Goal: Ask a question

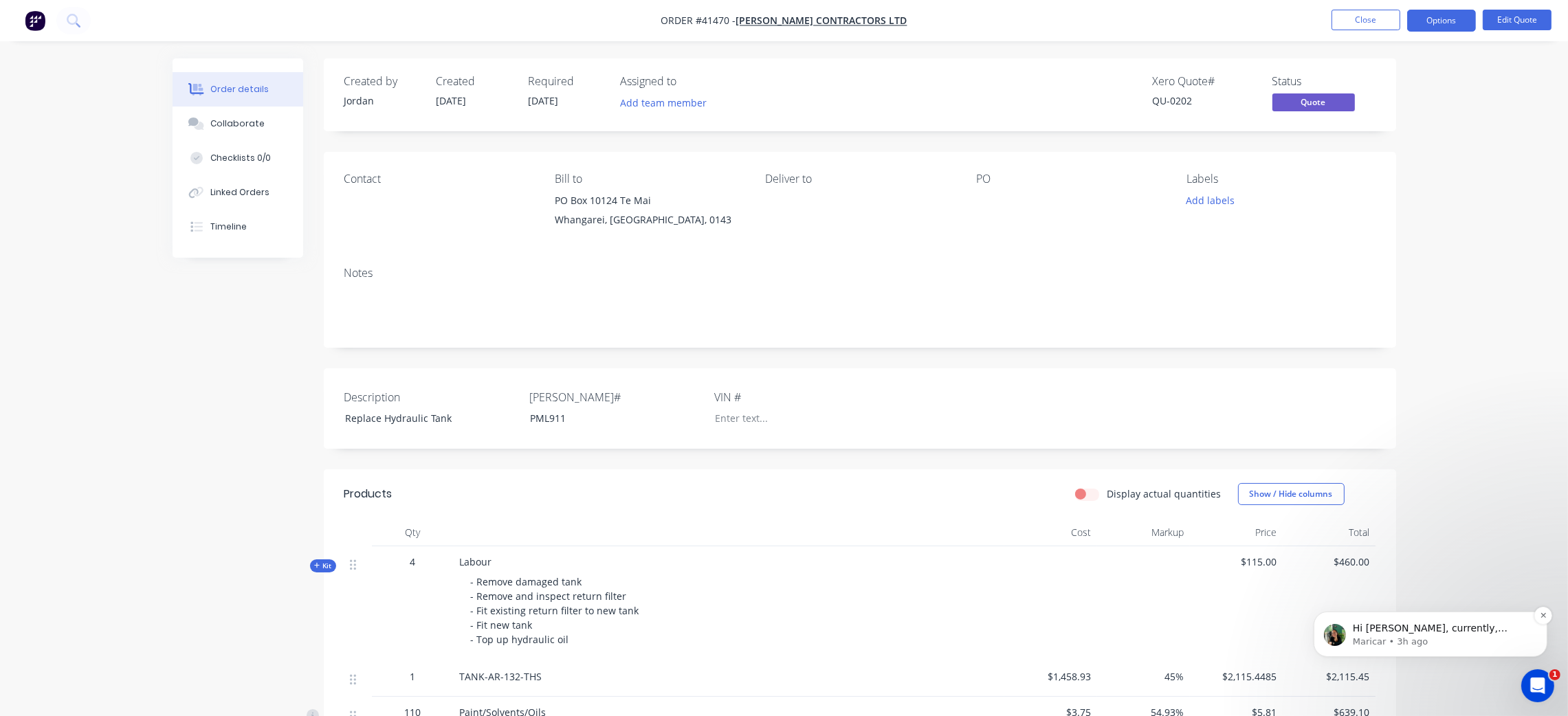
click at [1474, 640] on p "Maricar • 3h ago" at bounding box center [1441, 641] width 177 height 13
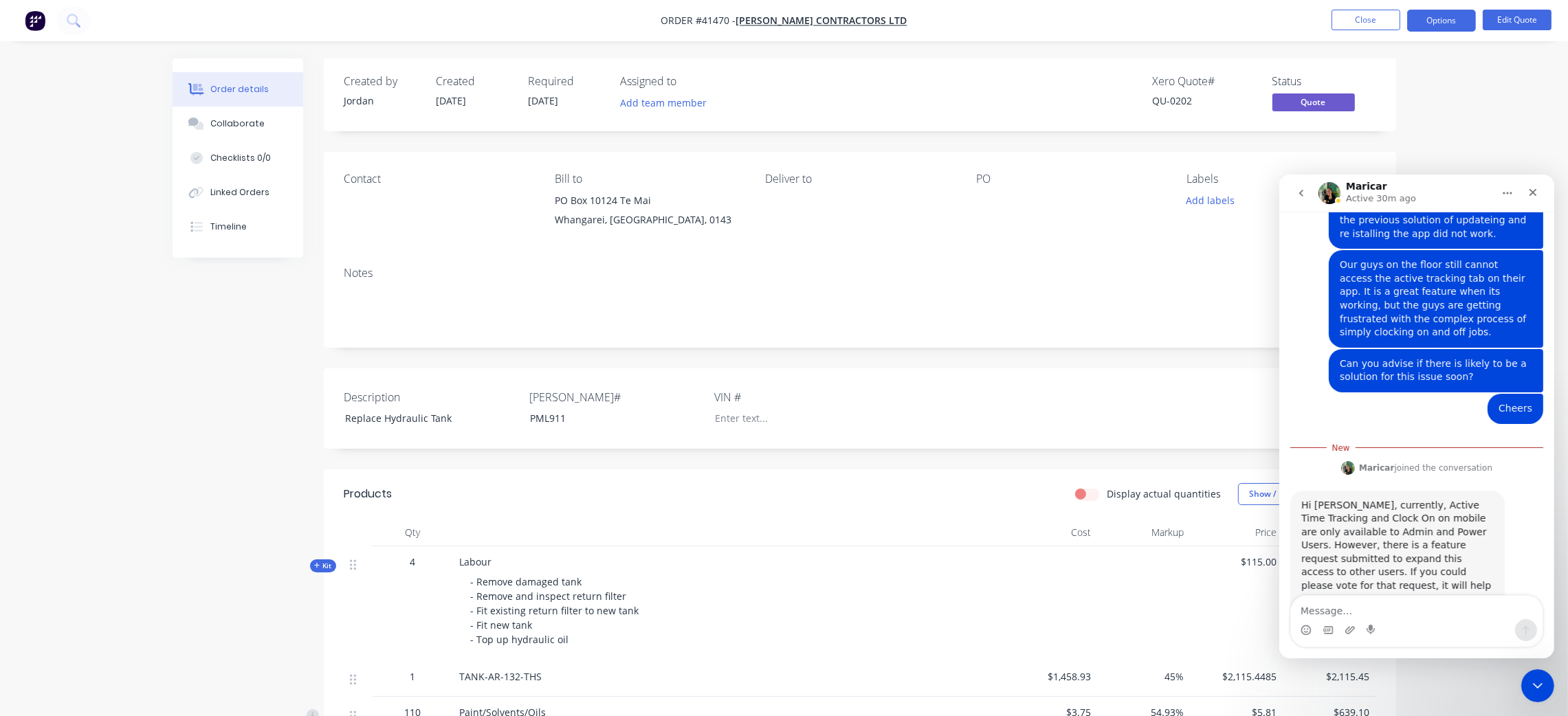
scroll to position [175, 0]
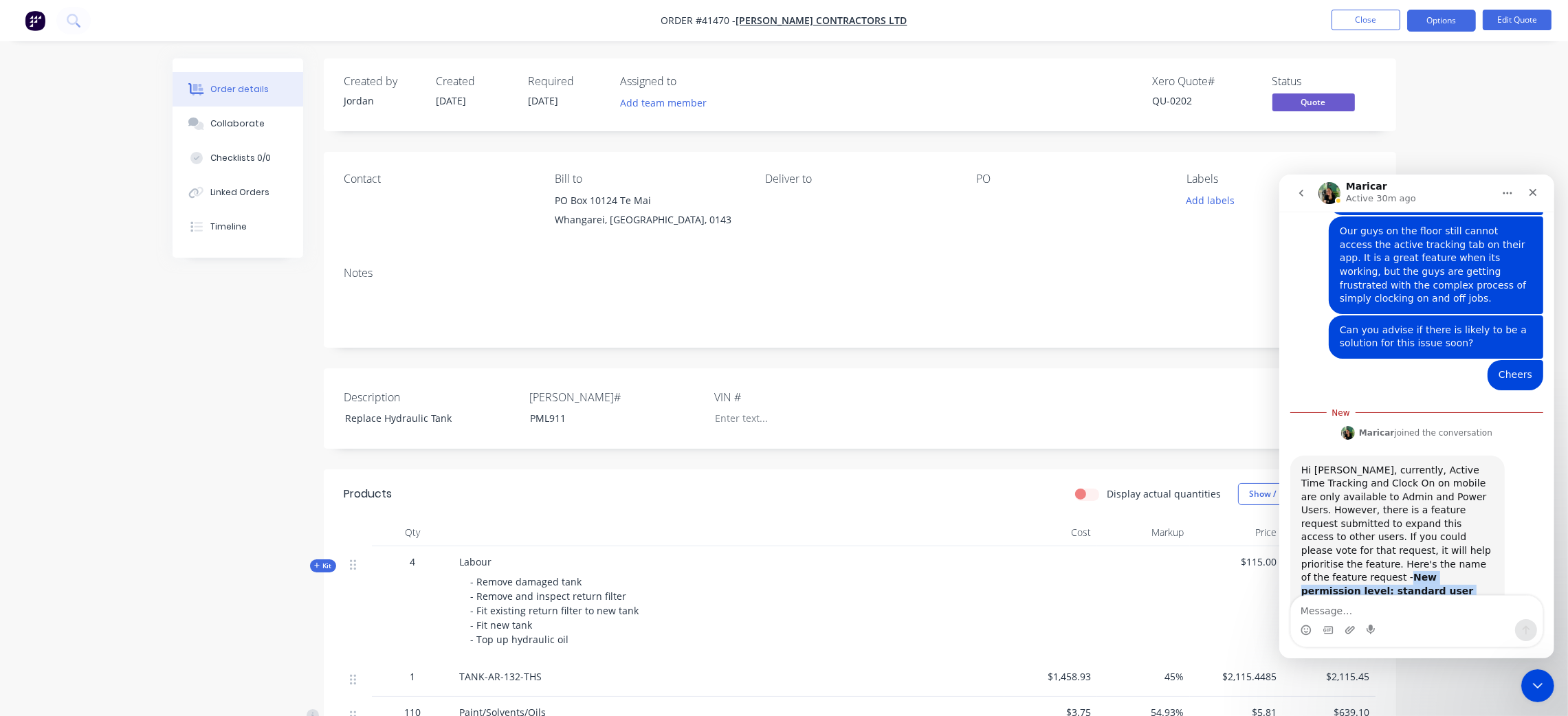
drag, startPoint x: 1340, startPoint y: 533, endPoint x: 1481, endPoint y: 549, distance: 141.9
click at [1481, 549] on div "Hi [PERSON_NAME], currently, Active Time Tracking and Clock On on mobile are on…" at bounding box center [1397, 538] width 193 height 148
copy b "New permission level: standard user (no invoicing) allow Time Tracking"
click at [1426, 620] on div "Intercom messenger" at bounding box center [1416, 629] width 252 height 22
click at [1421, 605] on textarea "Message…" at bounding box center [1416, 607] width 252 height 23
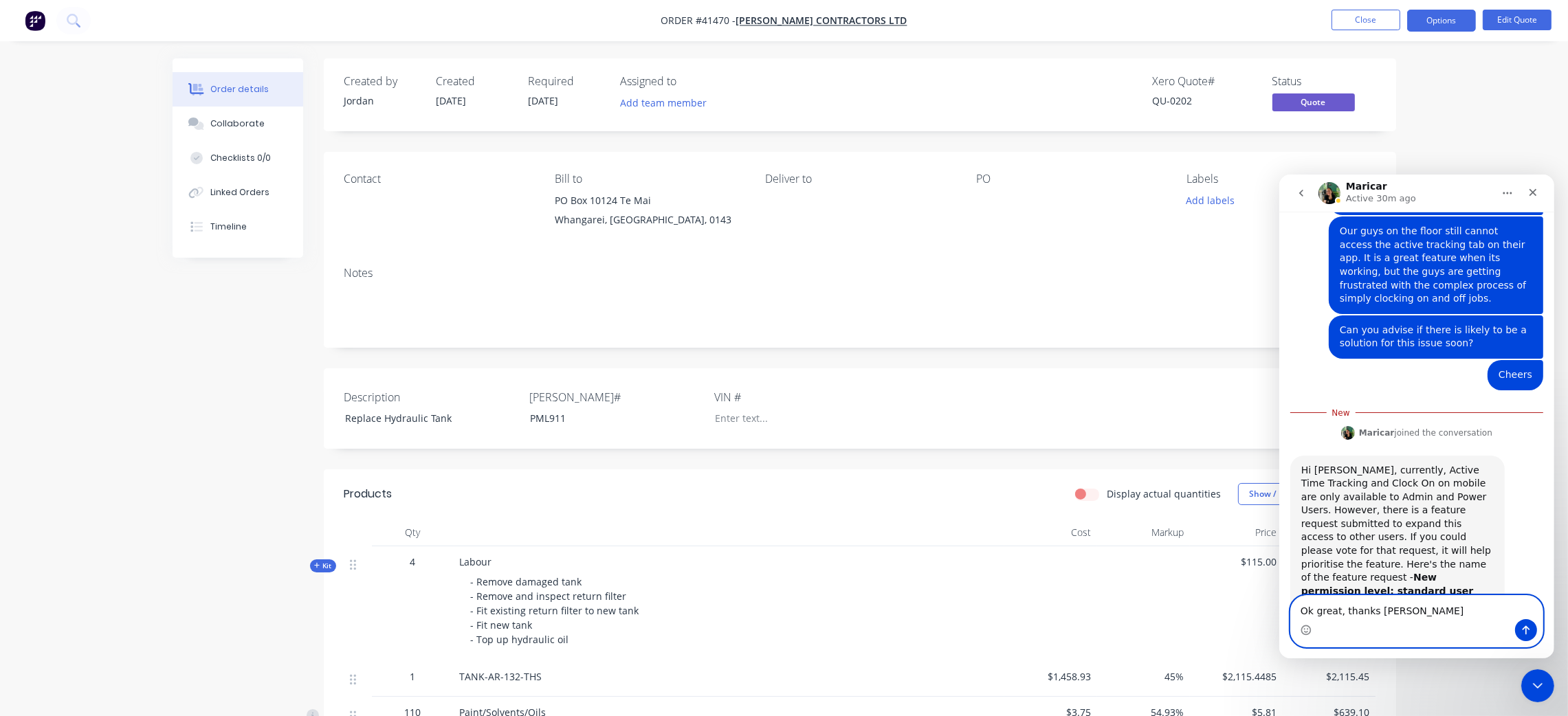
type textarea "Ok great, thanks [PERSON_NAME]"
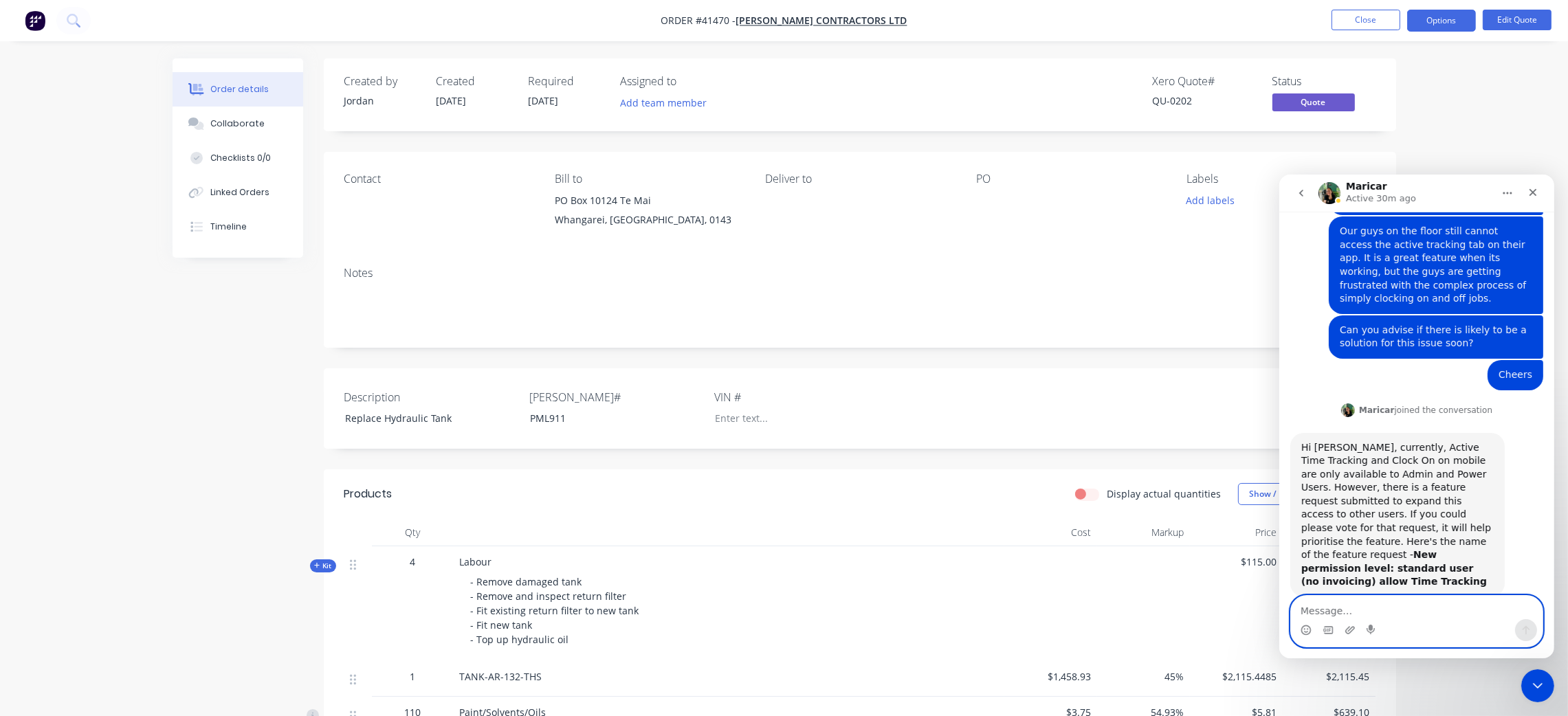
scroll to position [194, 0]
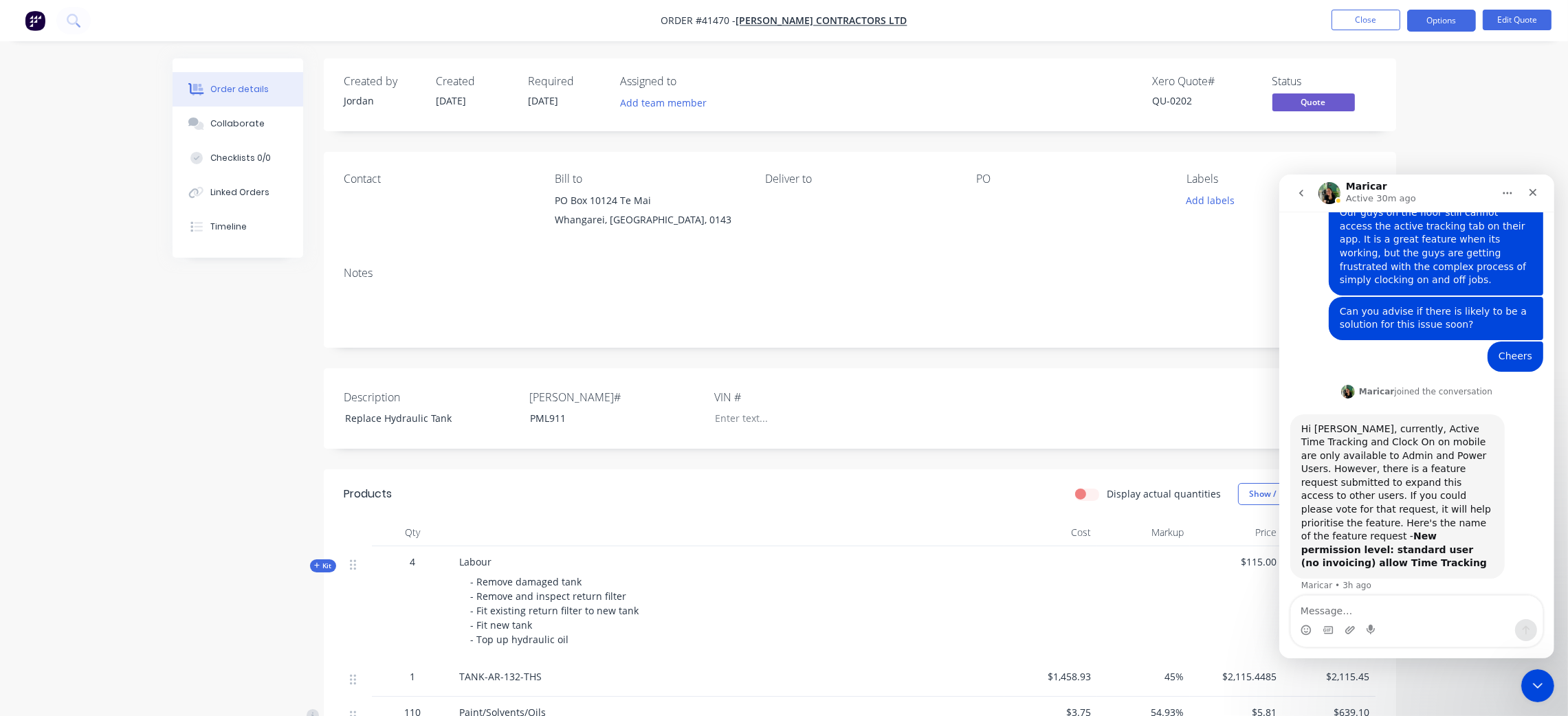
click at [1298, 187] on icon "go back" at bounding box center [1300, 192] width 11 height 11
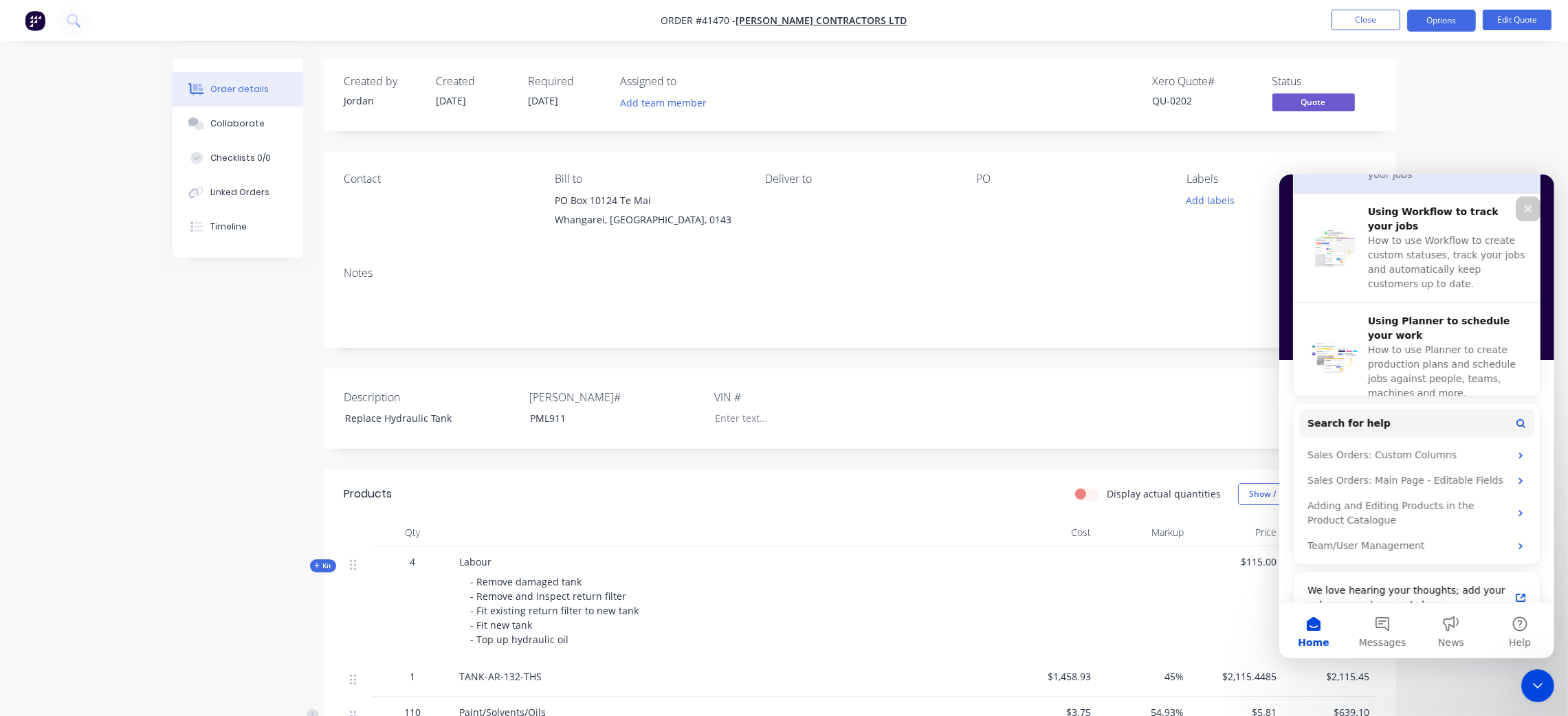
scroll to position [618, 0]
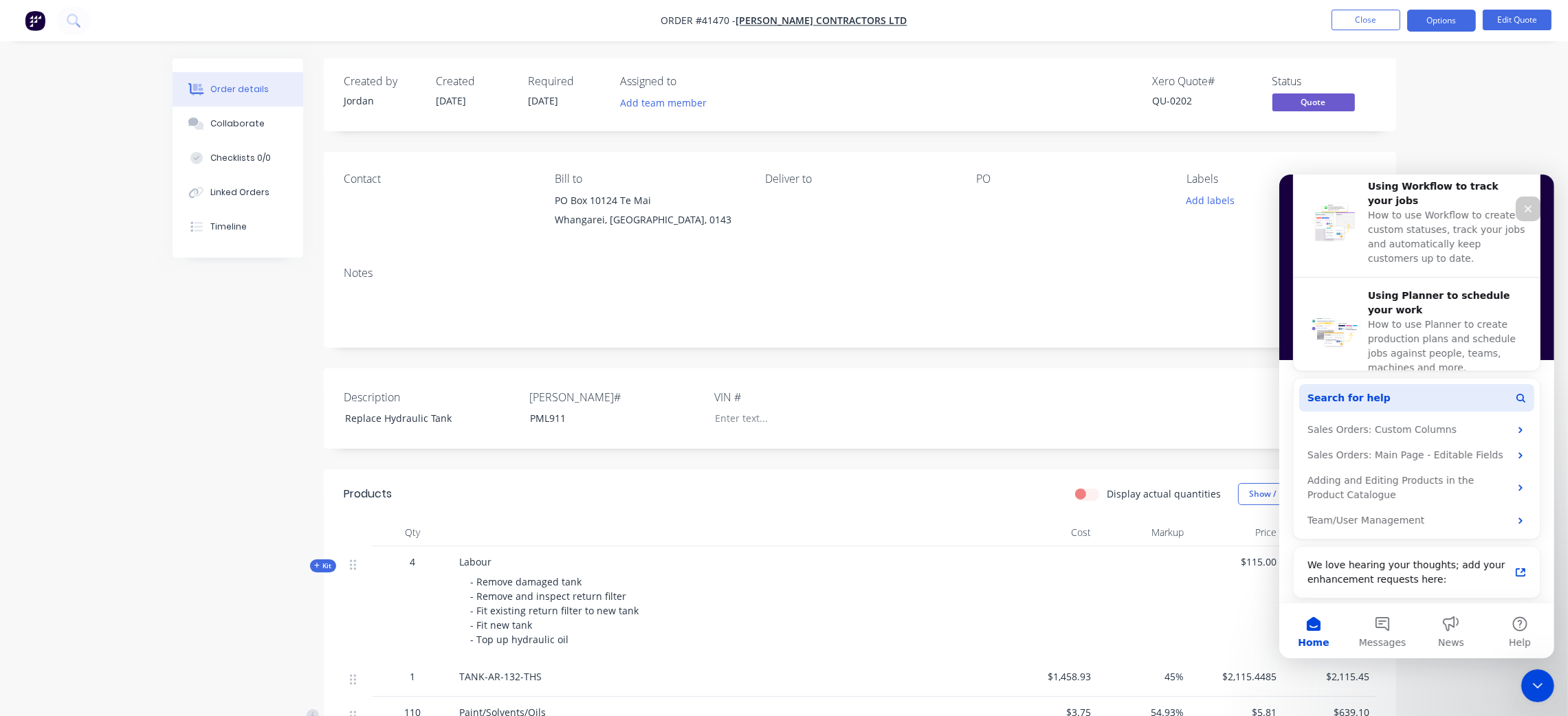
click at [1418, 398] on button "Search for help" at bounding box center [1416, 397] width 235 height 28
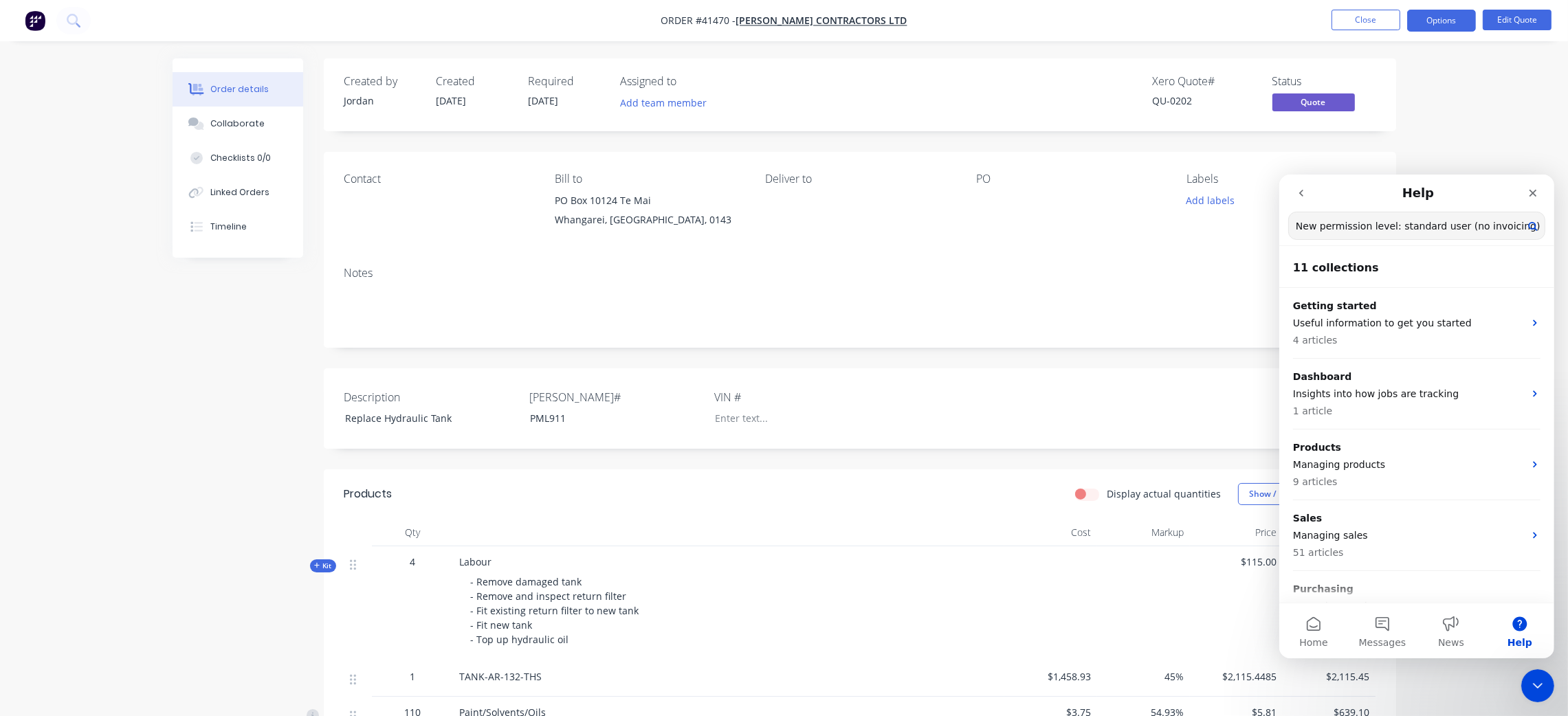
scroll to position [0, 54]
type input "New permission level: standard user (no invoicing) allow Time Tracking"
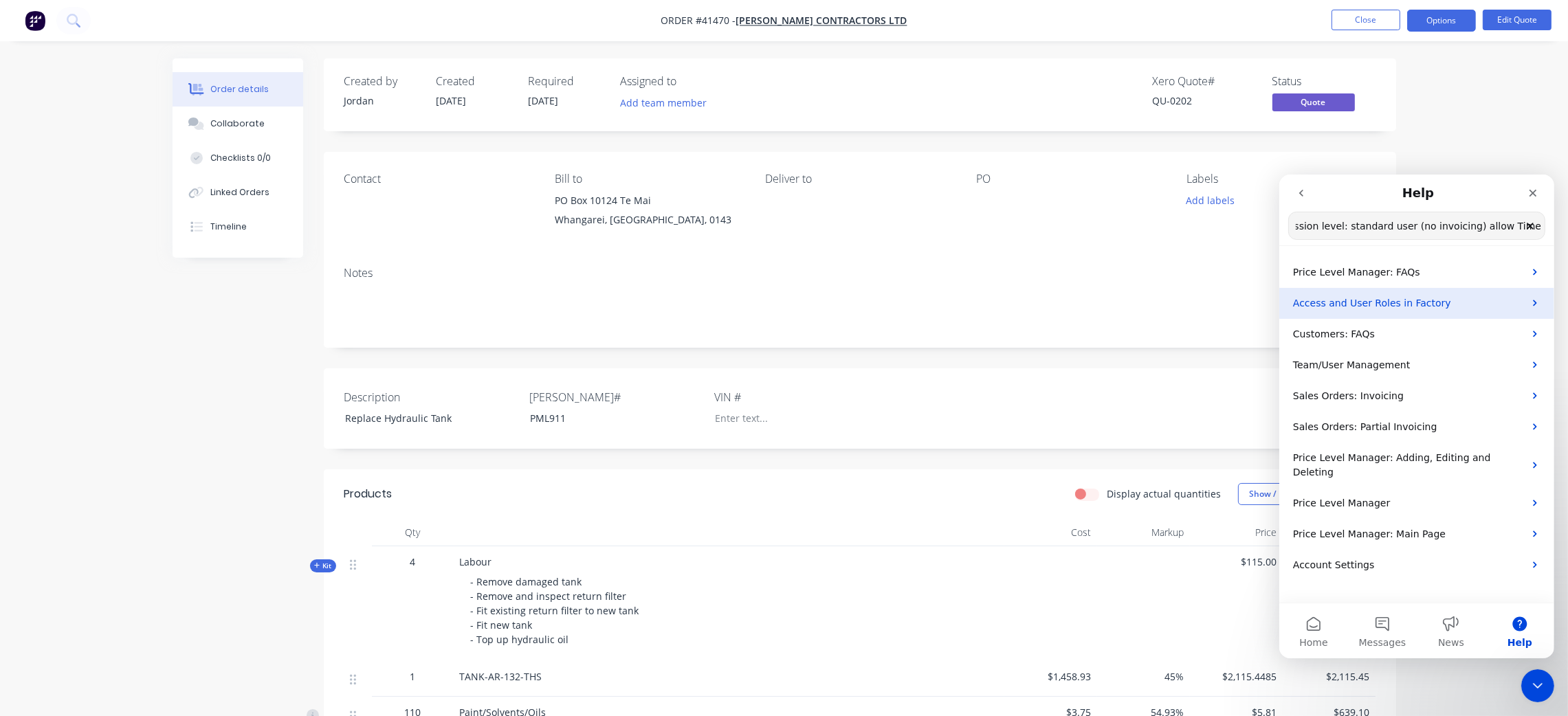
scroll to position [0, 0]
click at [1459, 303] on p "Access and User Roles in Factory" at bounding box center [1408, 303] width 231 height 14
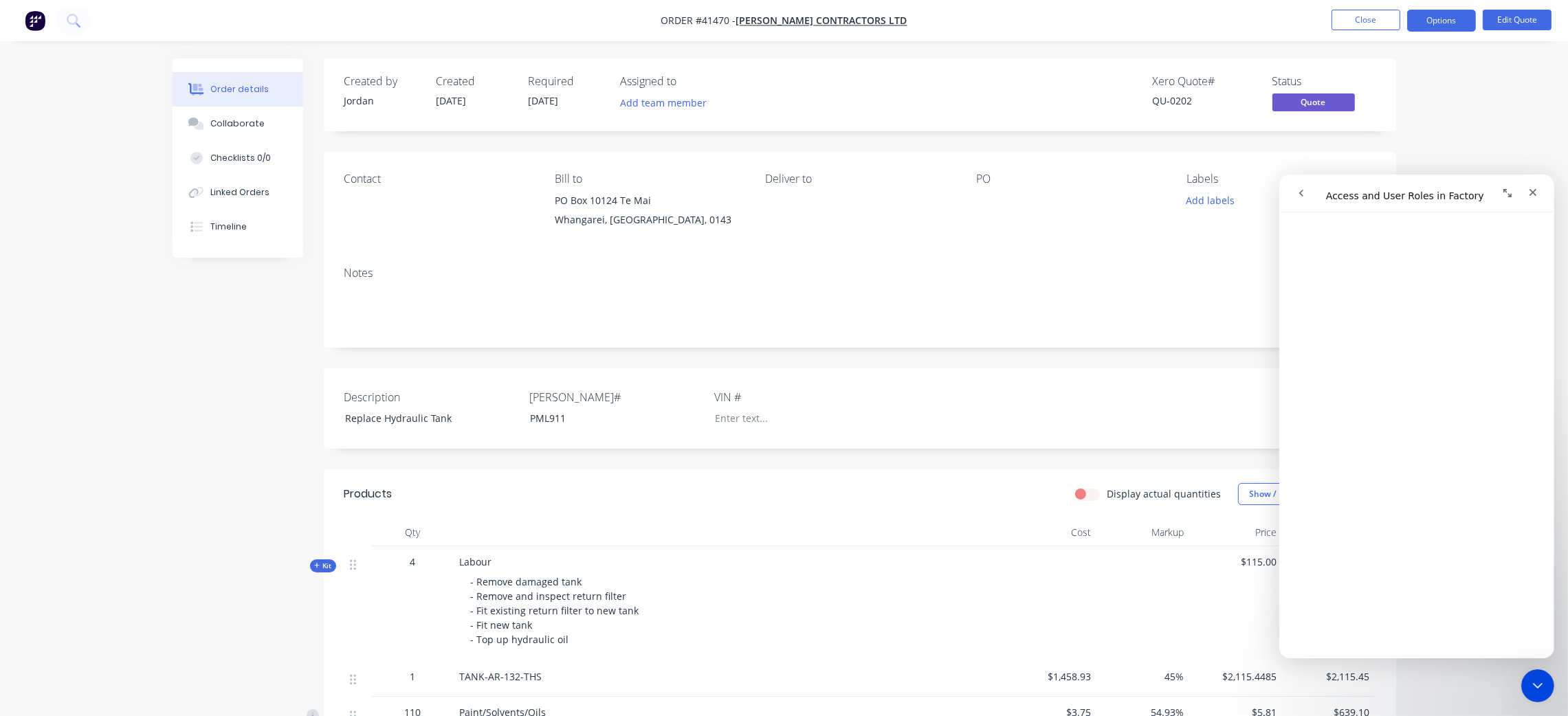
scroll to position [102, 0]
click at [1305, 182] on button "go back" at bounding box center [1300, 192] width 26 height 26
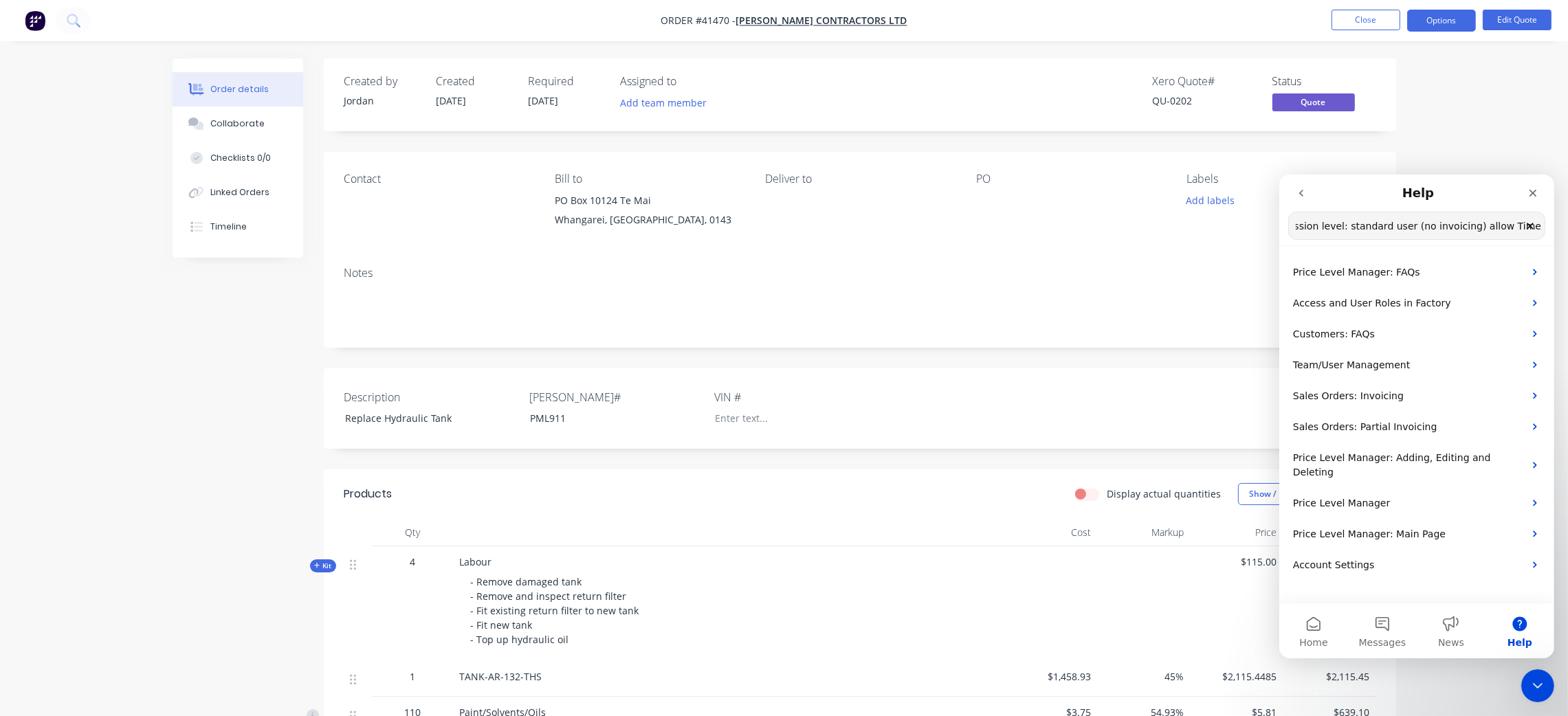
scroll to position [0, 0]
click at [1303, 190] on icon "go back" at bounding box center [1300, 192] width 11 height 11
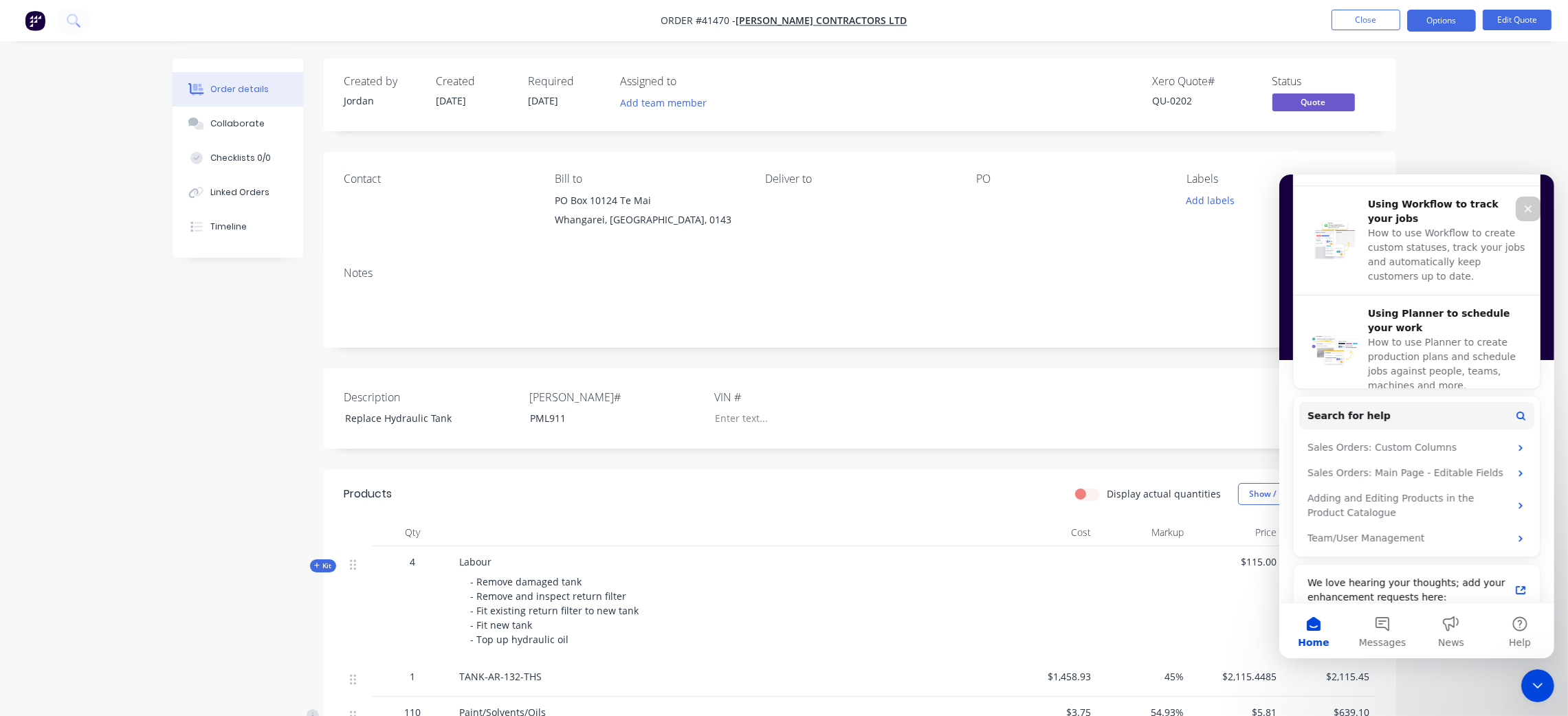
scroll to position [622, 0]
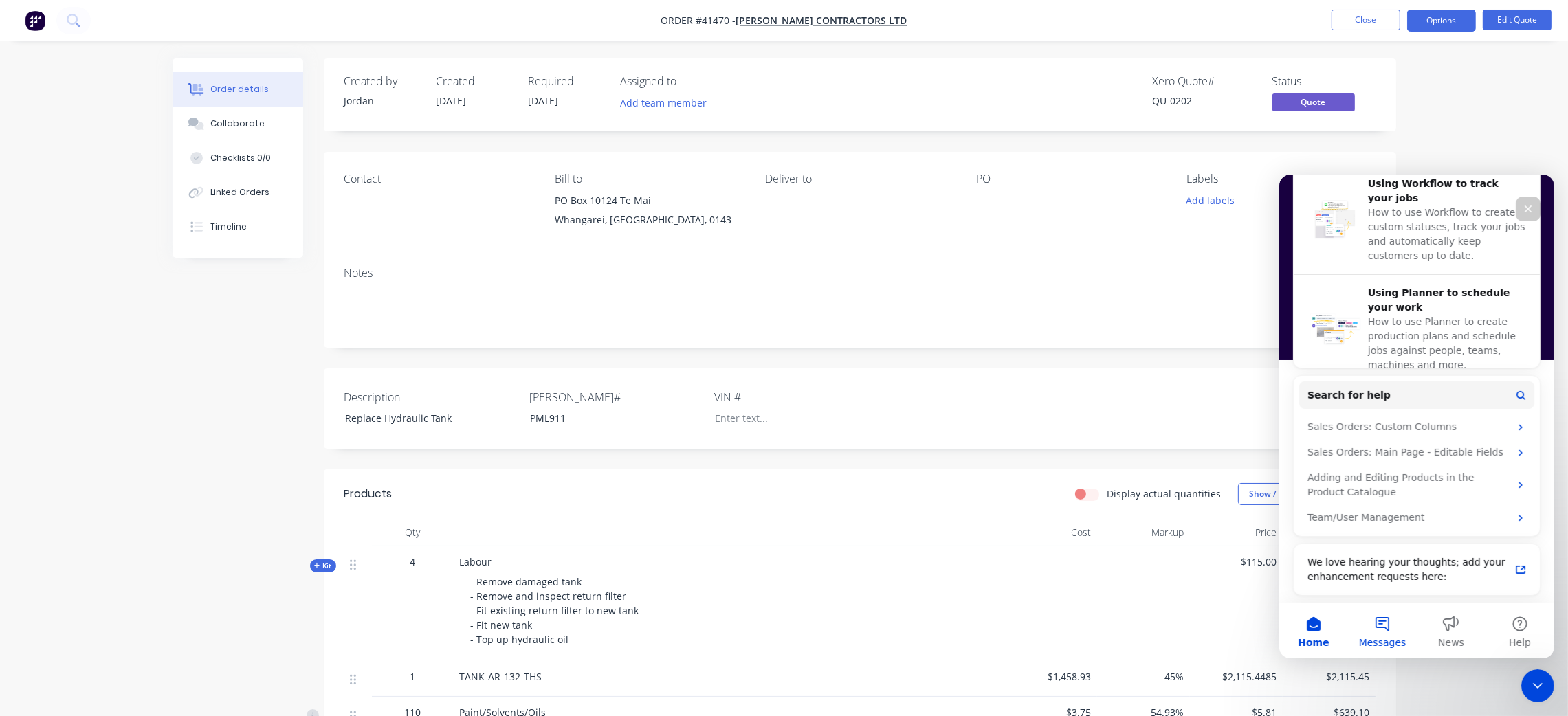
click at [1389, 637] on span "Messages" at bounding box center [1381, 642] width 47 height 10
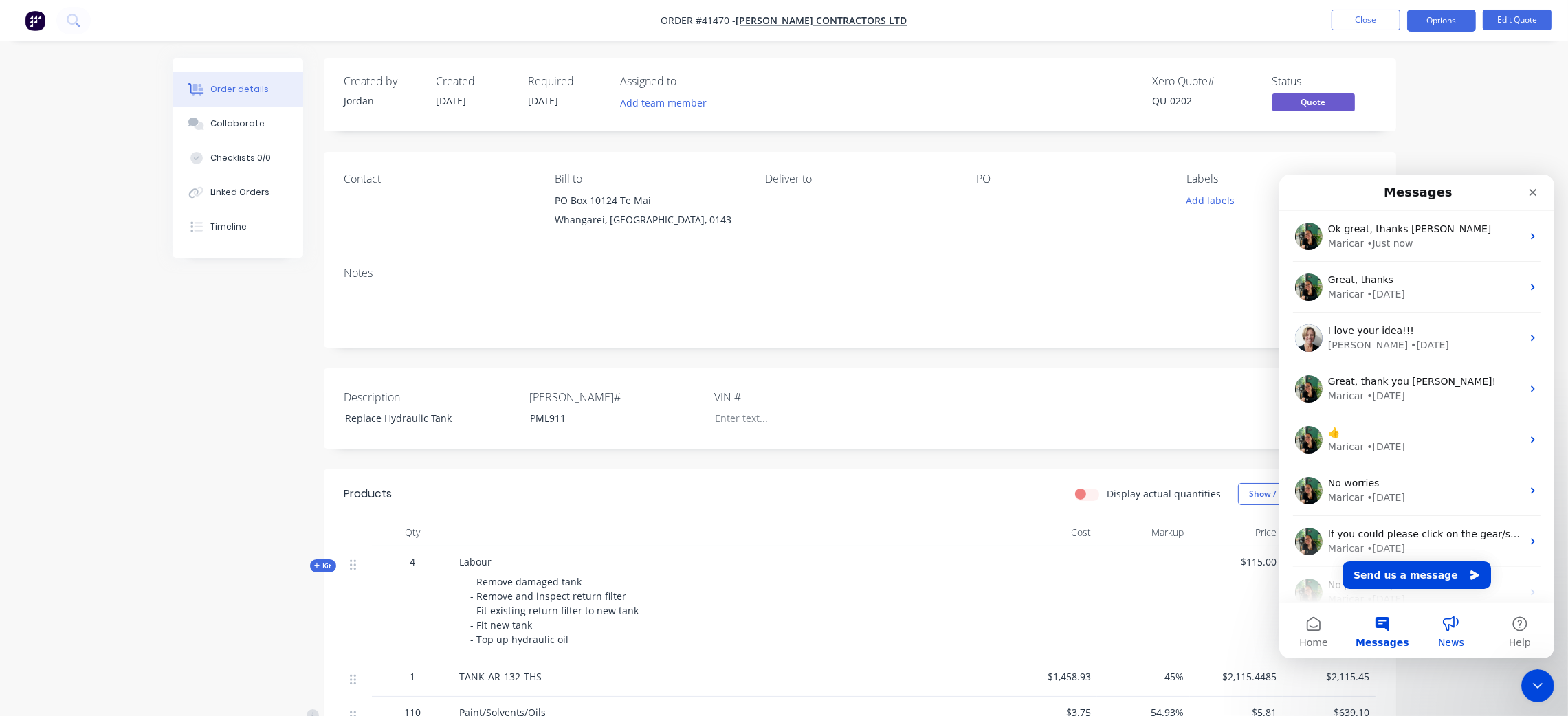
click at [1452, 630] on button "News" at bounding box center [1449, 630] width 68 height 55
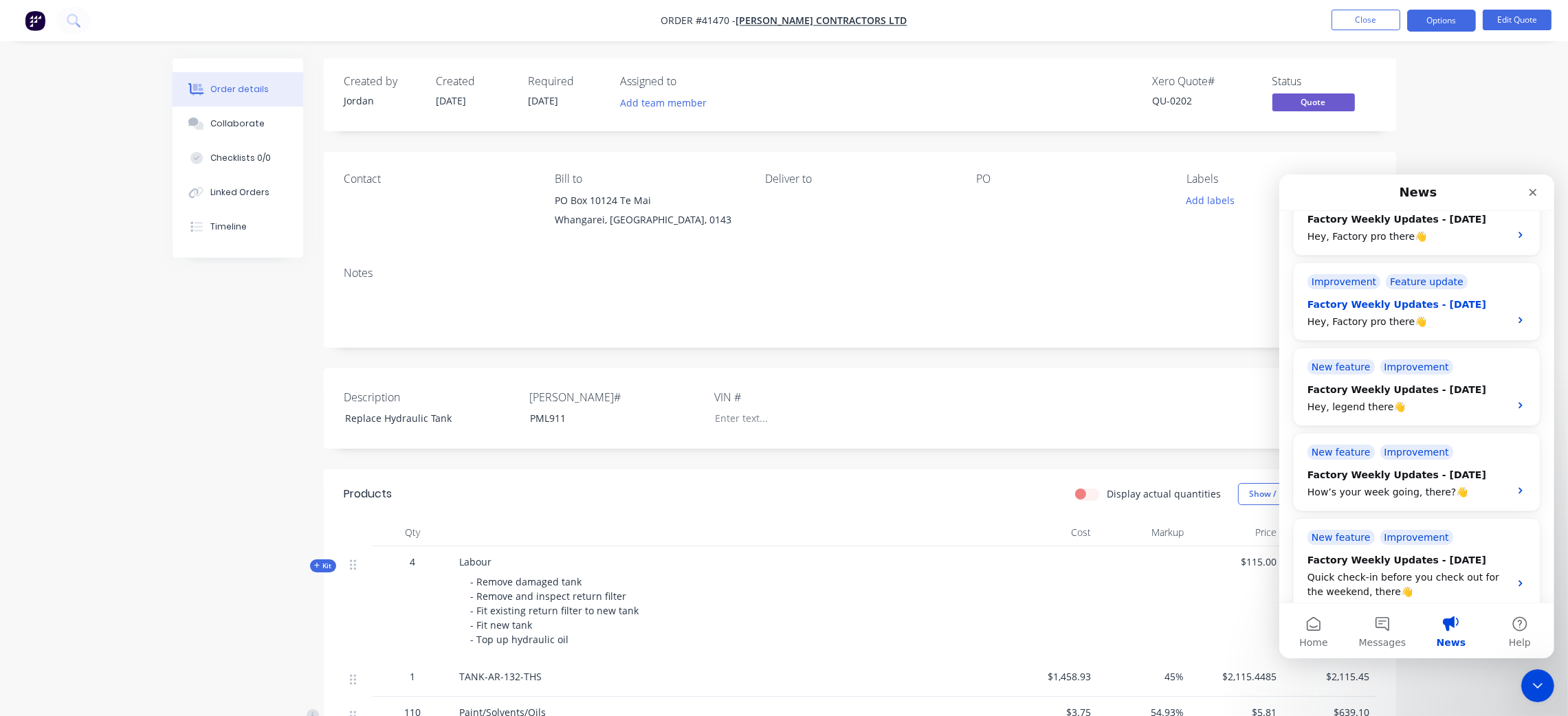
scroll to position [103, 0]
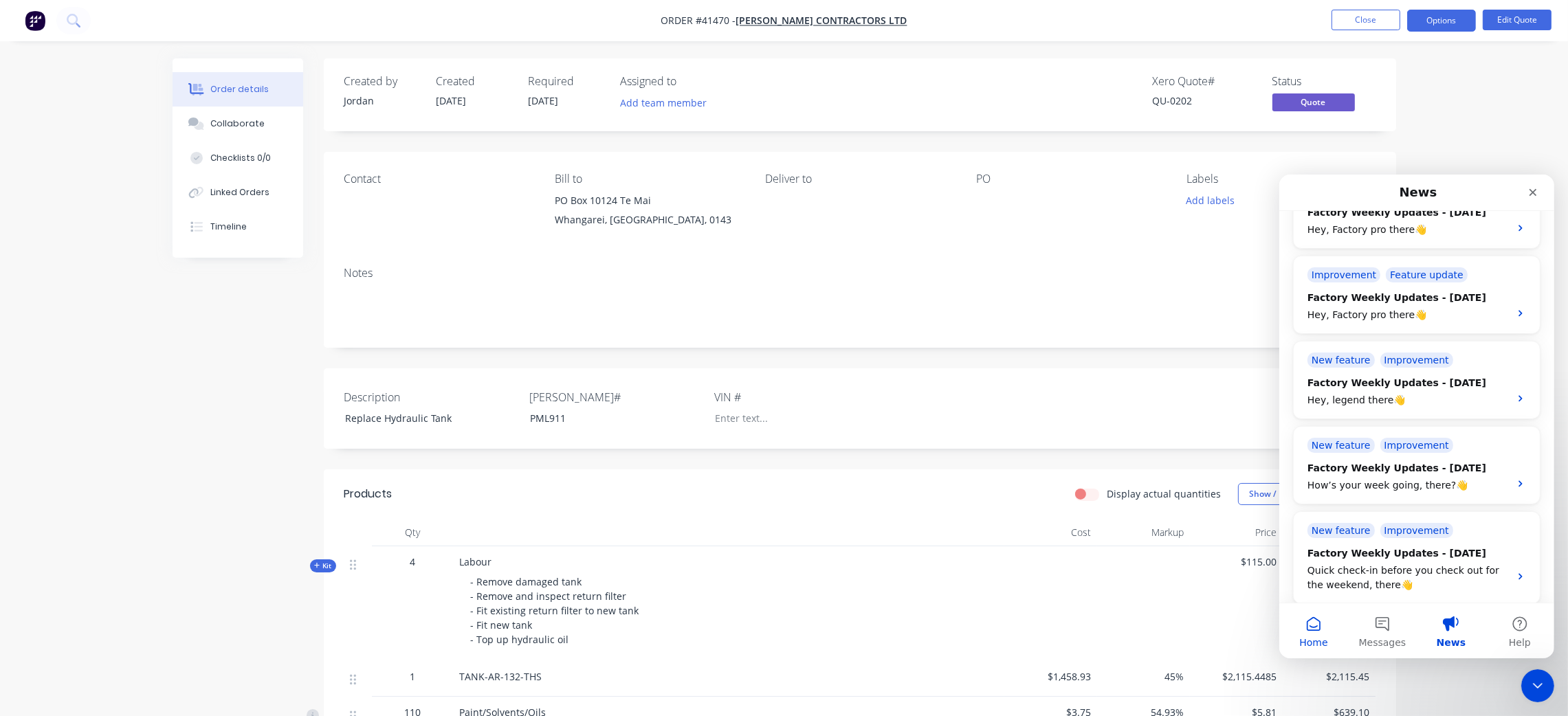
click at [1315, 632] on button "Home" at bounding box center [1313, 630] width 68 height 55
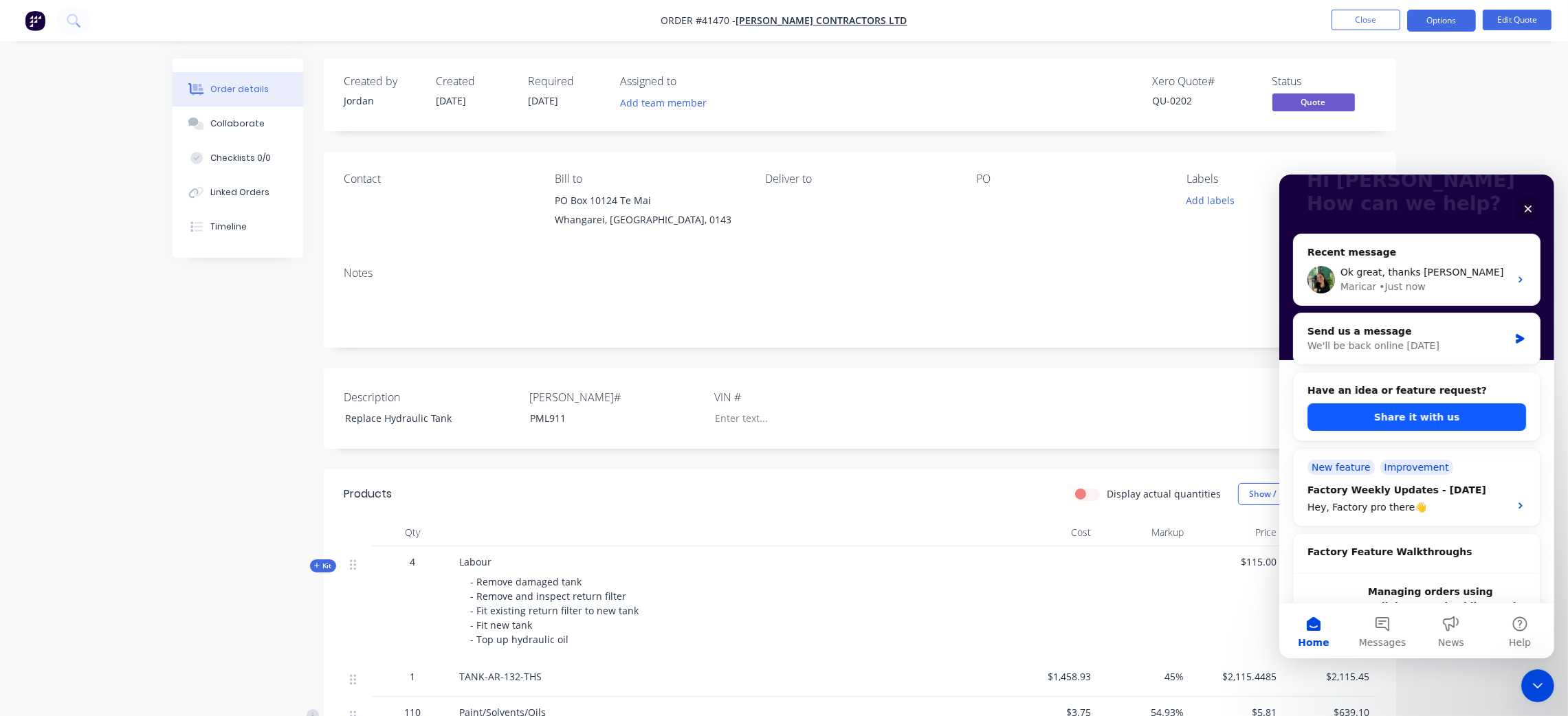
click at [1439, 411] on button "Share it with us" at bounding box center [1416, 416] width 219 height 28
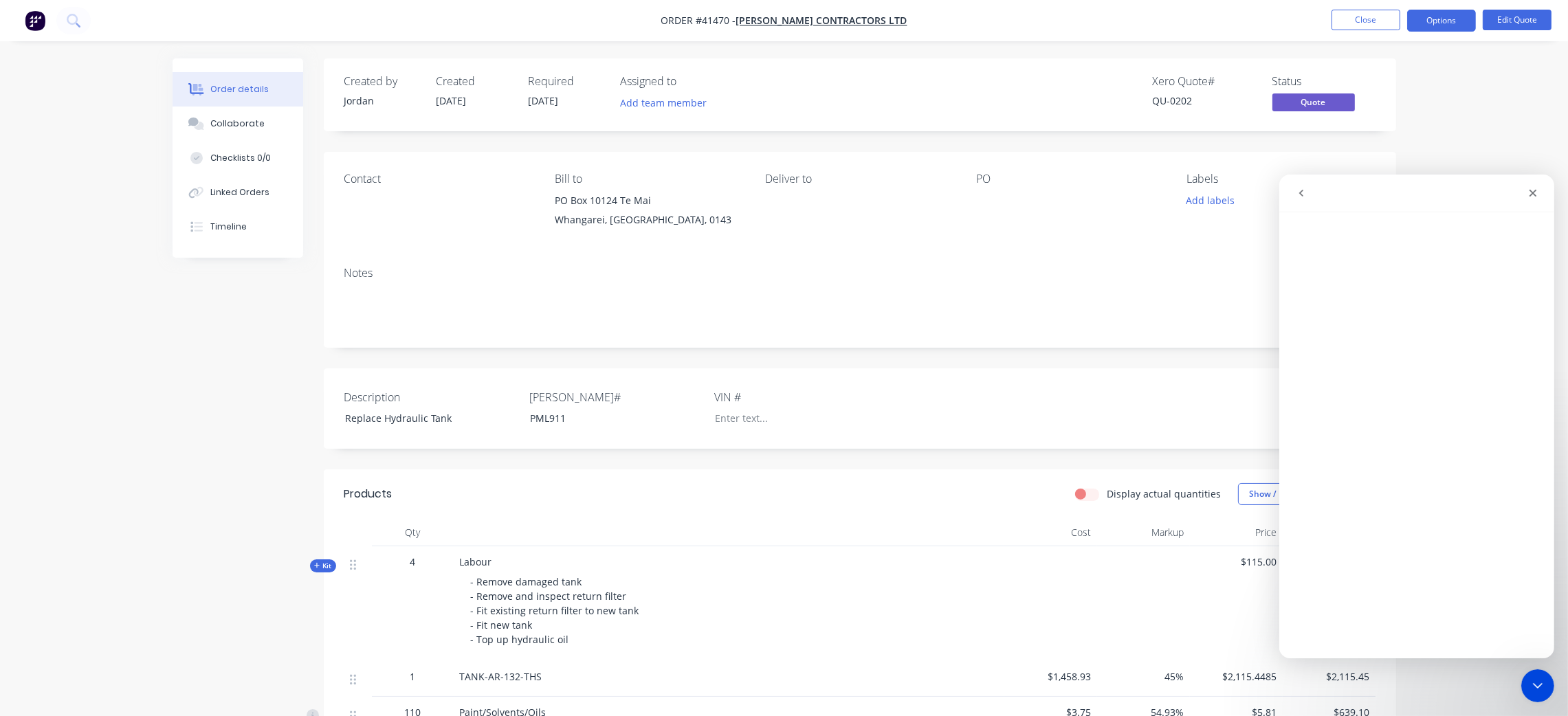
click at [1301, 196] on icon "go back" at bounding box center [1300, 192] width 11 height 11
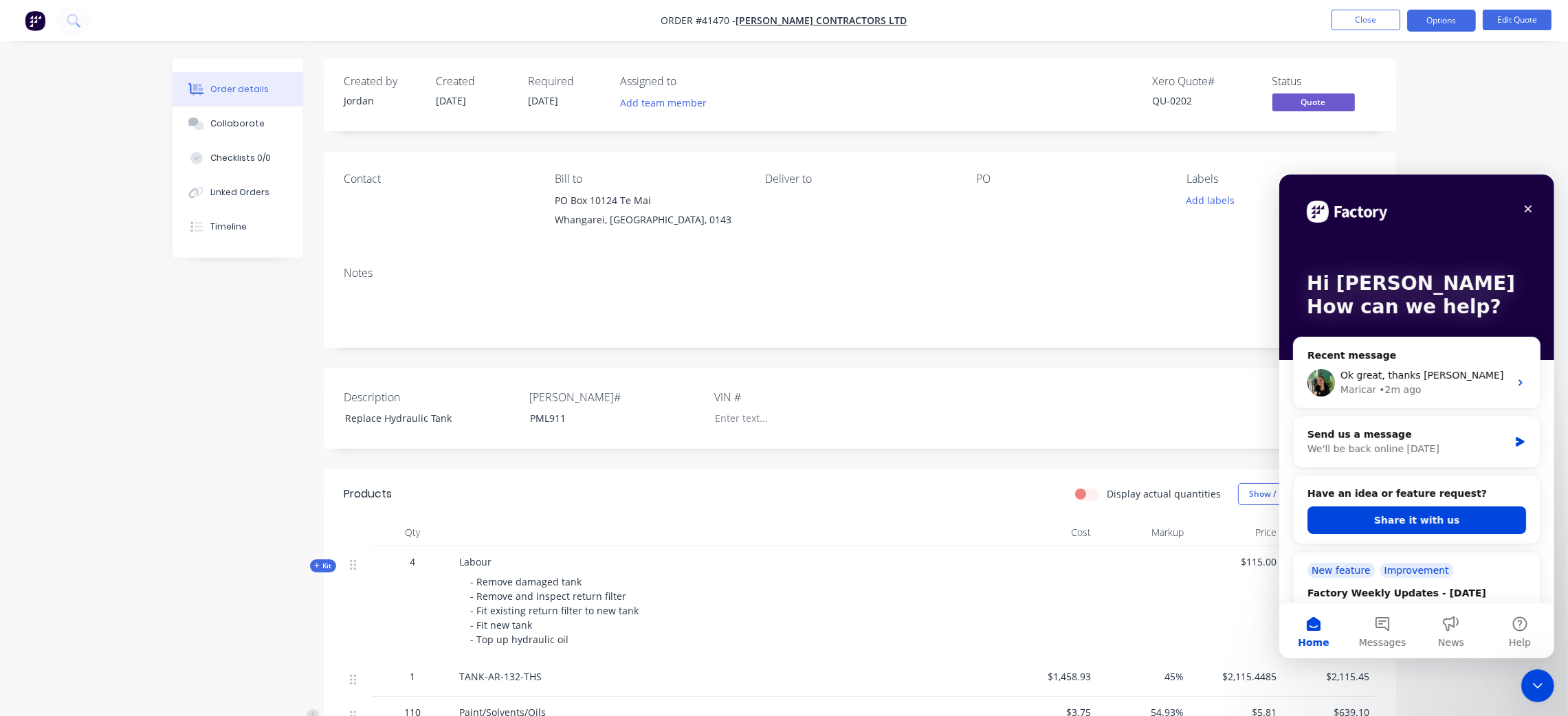
click at [1428, 496] on h2 "Have an idea or feature request?" at bounding box center [1416, 492] width 219 height 14
click at [1429, 512] on button "Share it with us" at bounding box center [1416, 519] width 219 height 28
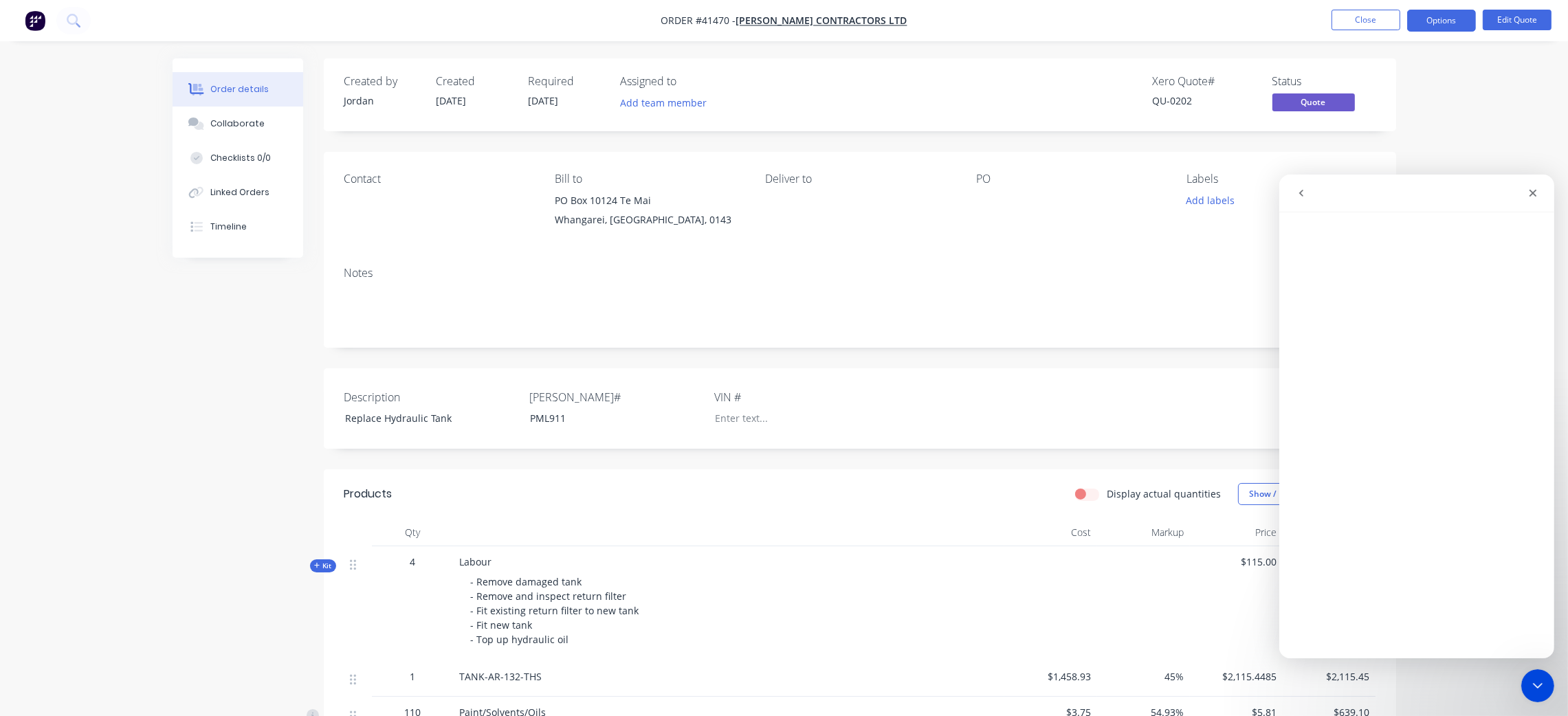
click at [1305, 192] on icon "go back" at bounding box center [1300, 192] width 11 height 11
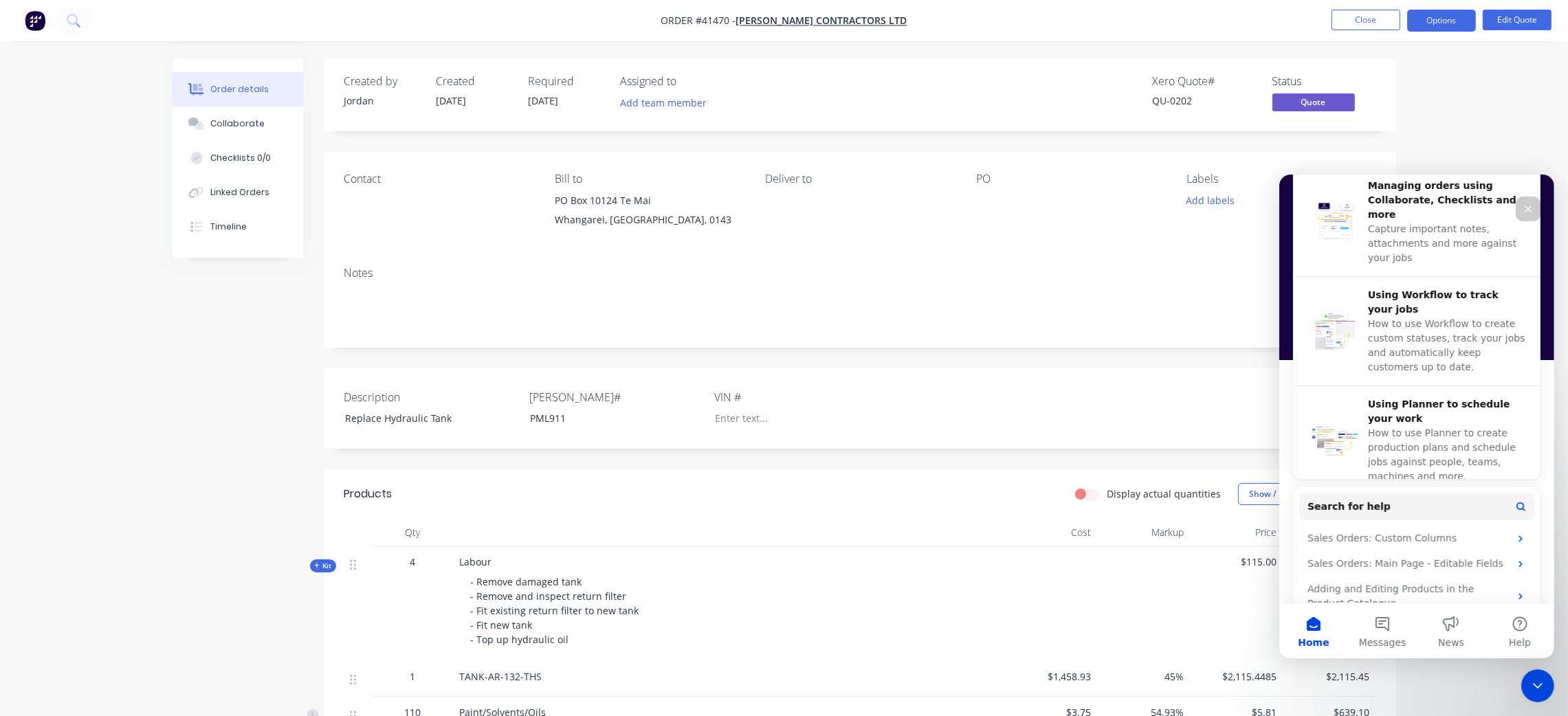
scroll to position [515, 0]
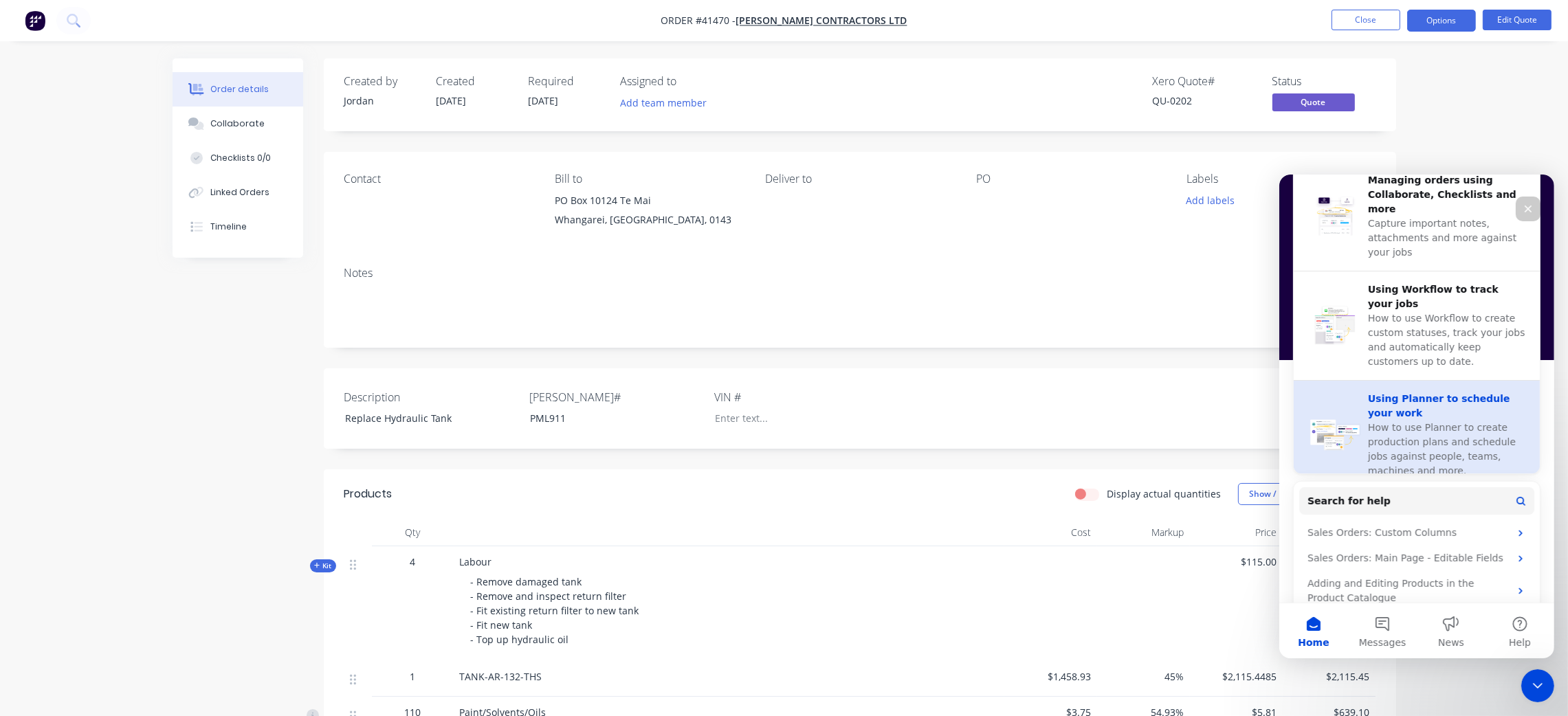
click at [1379, 421] on span "How to use Planner to create production plans and schedule jobs against people,…" at bounding box center [1441, 448] width 147 height 54
